Goal: Task Accomplishment & Management: Use online tool/utility

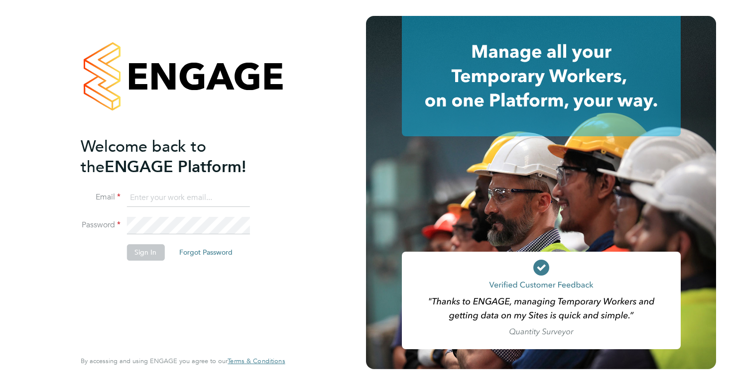
click at [136, 207] on li "Email" at bounding box center [178, 203] width 194 height 28
click at [141, 203] on input at bounding box center [187, 198] width 123 height 18
type input "[EMAIL_ADDRESS][DOMAIN_NAME]"
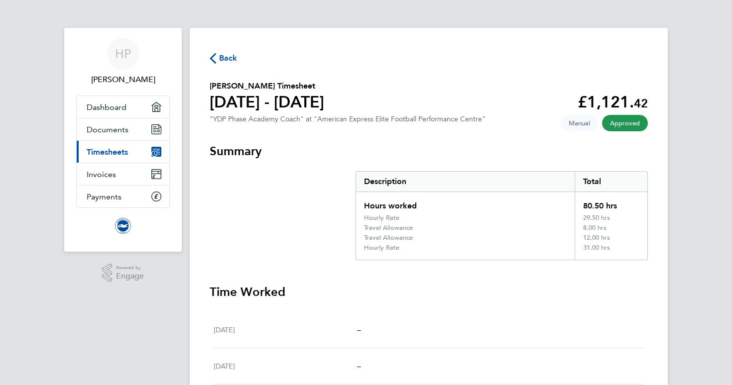
click at [226, 63] on span "Back" at bounding box center [228, 58] width 18 height 12
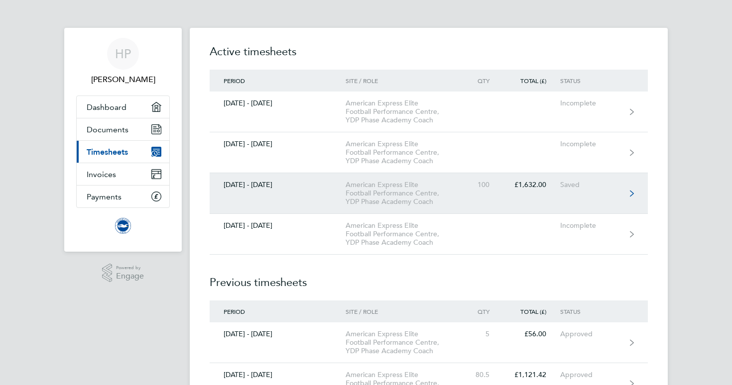
click at [534, 189] on div "£1,632.00" at bounding box center [531, 185] width 57 height 8
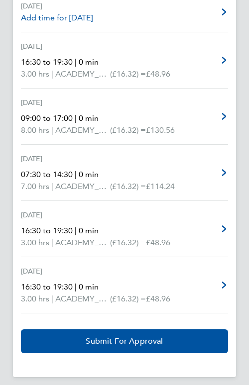
scroll to position [1788, 0]
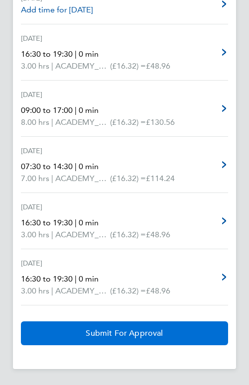
click at [85, 336] on button "Submit For Approval" at bounding box center [124, 334] width 207 height 24
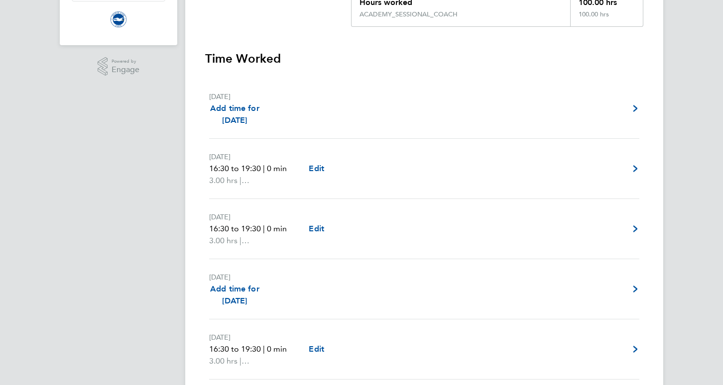
scroll to position [0, 0]
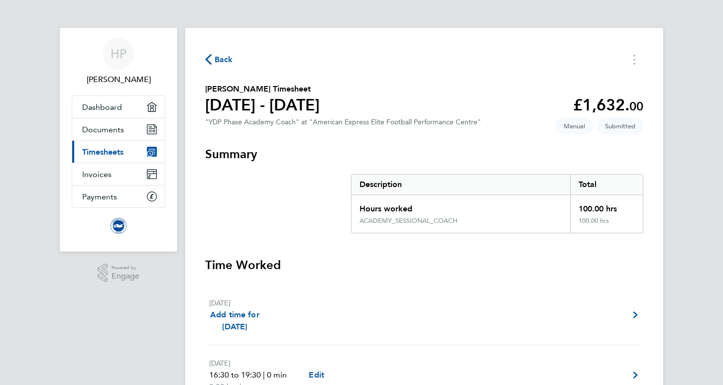
click at [208, 64] on icon "button" at bounding box center [208, 59] width 6 height 10
